Goal: Navigation & Orientation: Go to known website

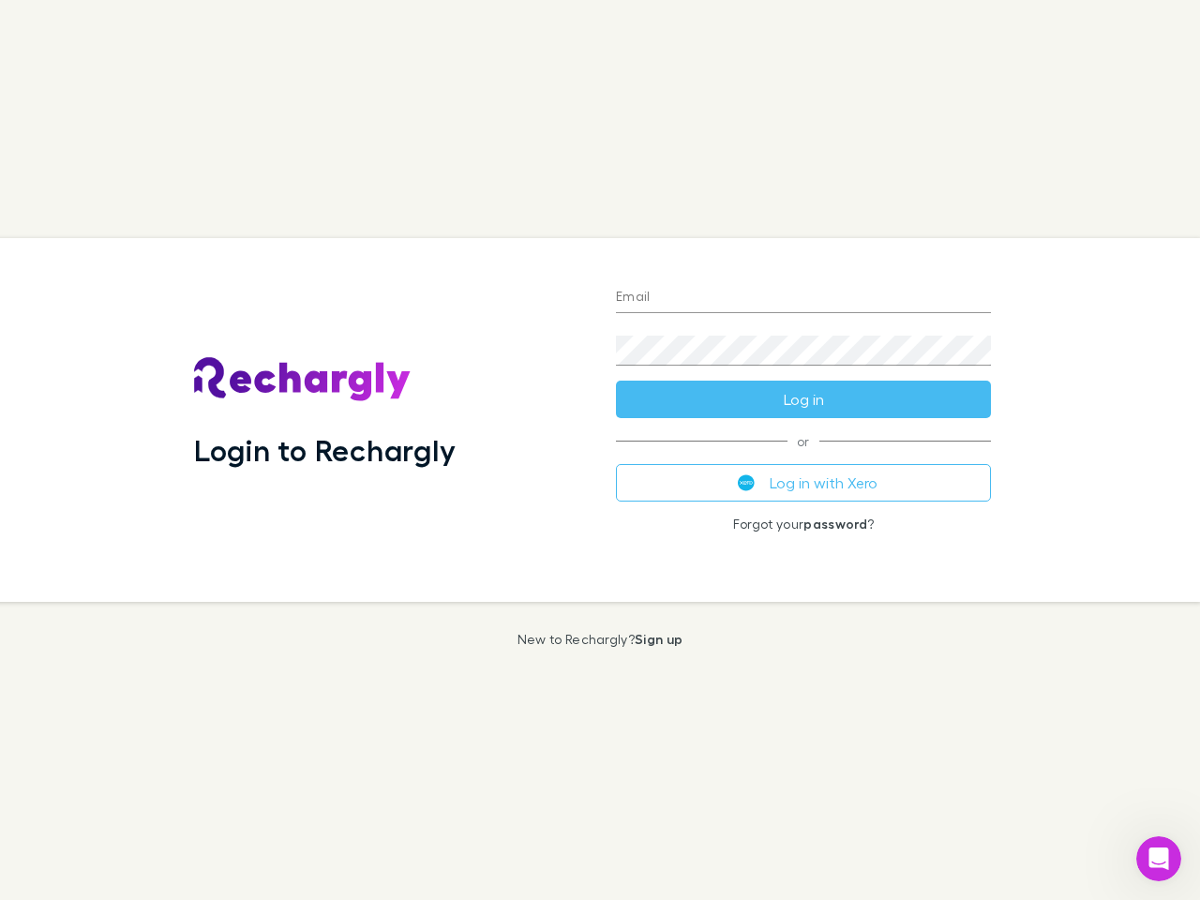
click at [600, 450] on div "Login to Rechargly" at bounding box center [390, 420] width 422 height 364
click at [804, 298] on input "Email" at bounding box center [803, 298] width 375 height 30
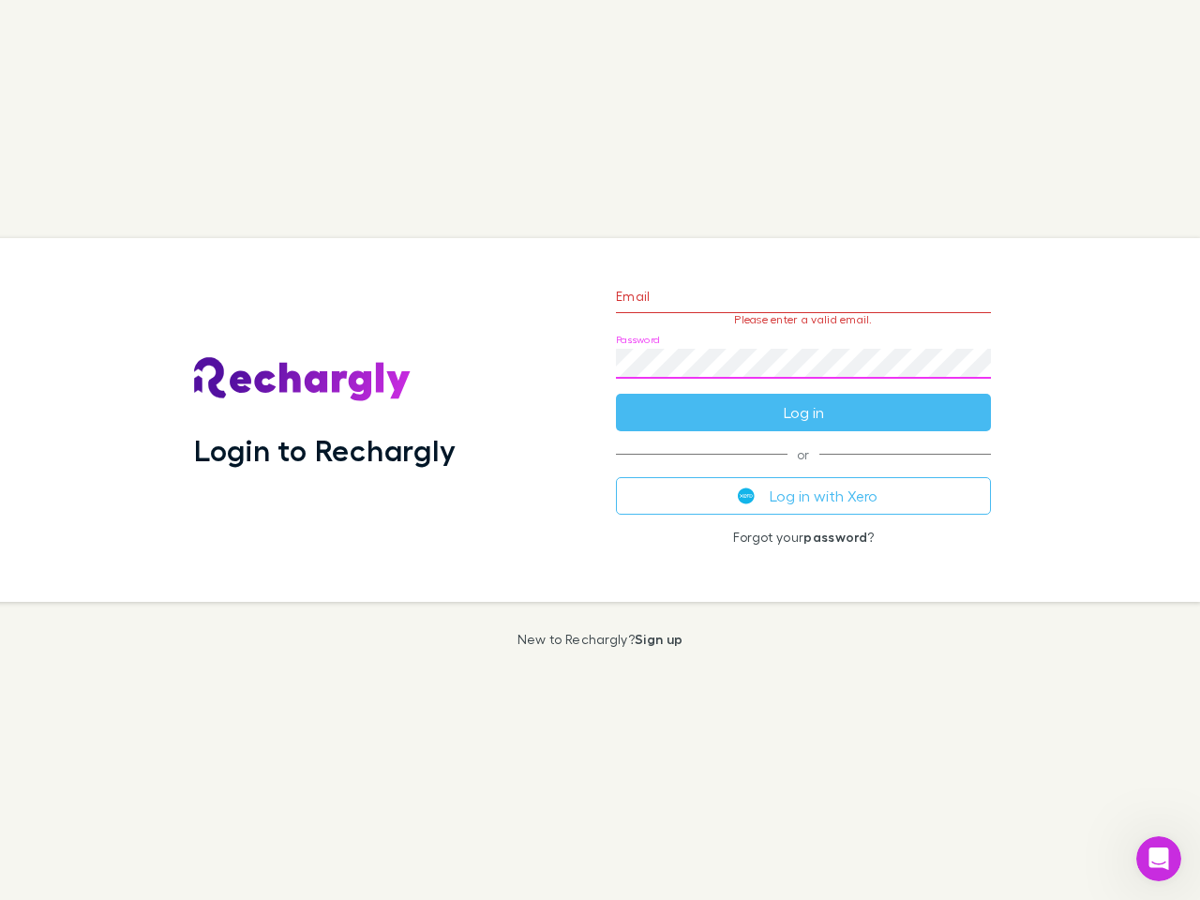
click at [804, 399] on form "Email Please enter a valid email. Password Log in" at bounding box center [803, 349] width 375 height 163
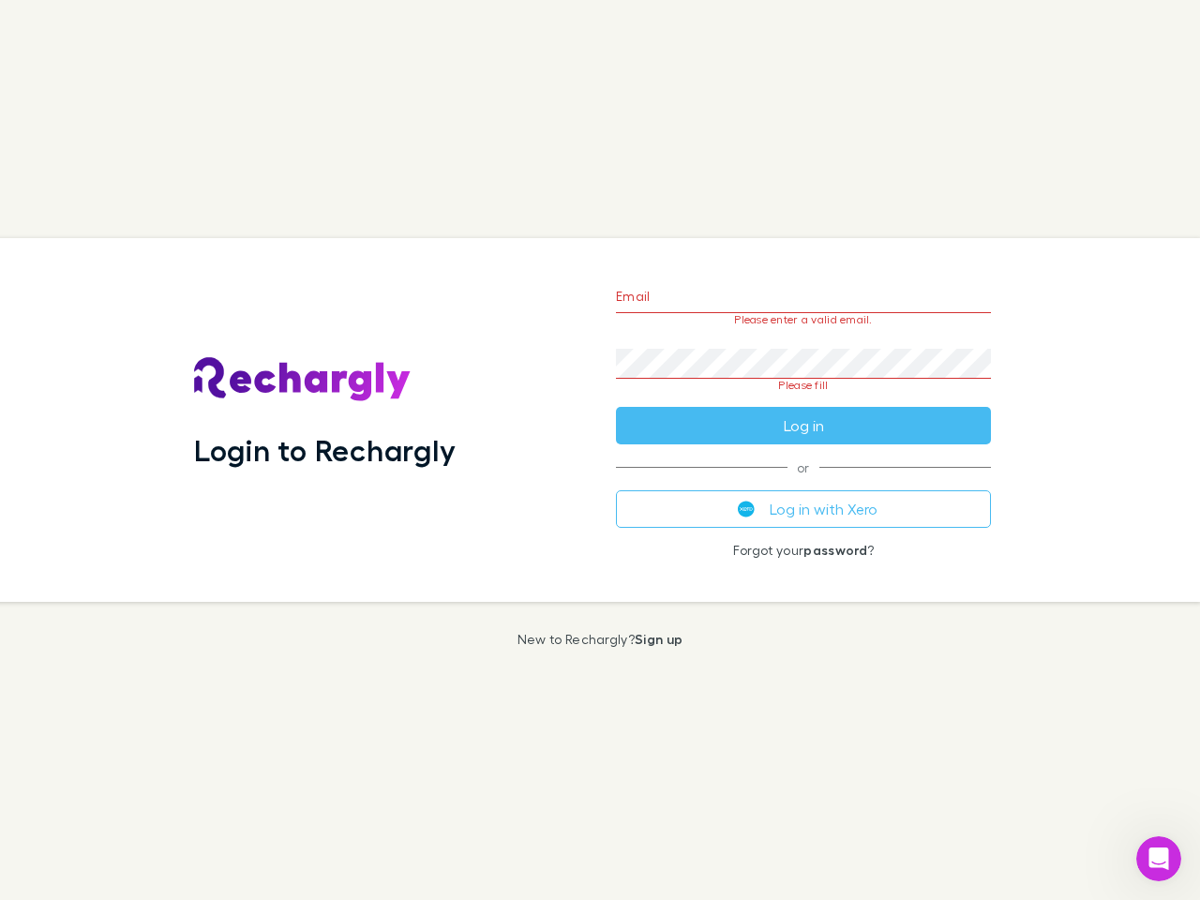
click at [804, 483] on div "Email Please enter a valid email. Password Please fill Log in or Log in with Xe…" at bounding box center [803, 420] width 405 height 364
click at [1159, 859] on icon "Open Intercom Messenger" at bounding box center [1159, 859] width 31 height 31
